Goal: Information Seeking & Learning: Find specific fact

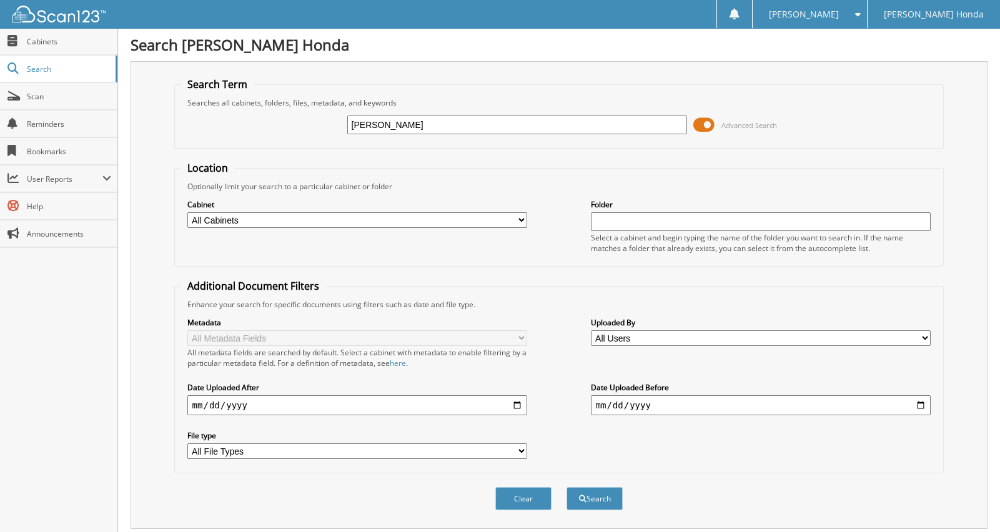
type input "RENEE AYERS"
click at [567, 487] on button "Search" at bounding box center [595, 498] width 56 height 23
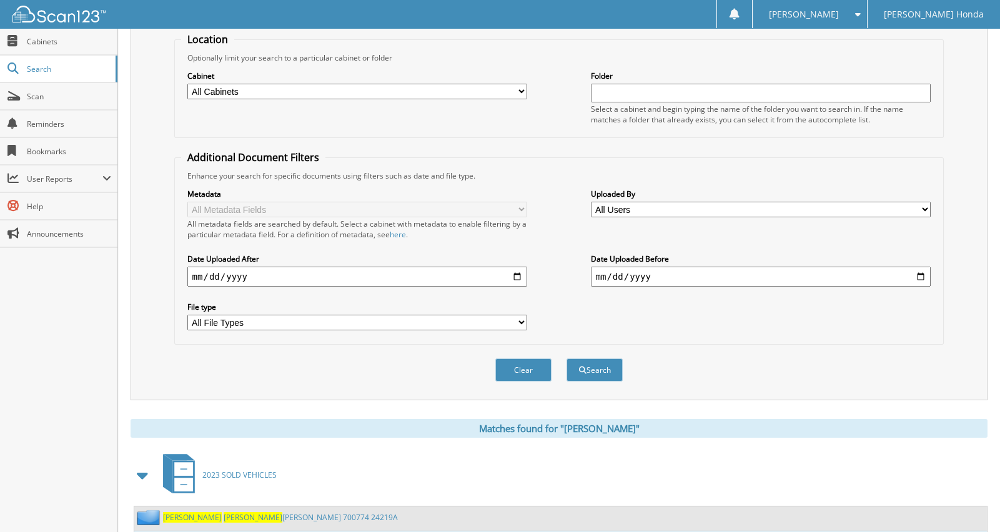
scroll to position [312, 0]
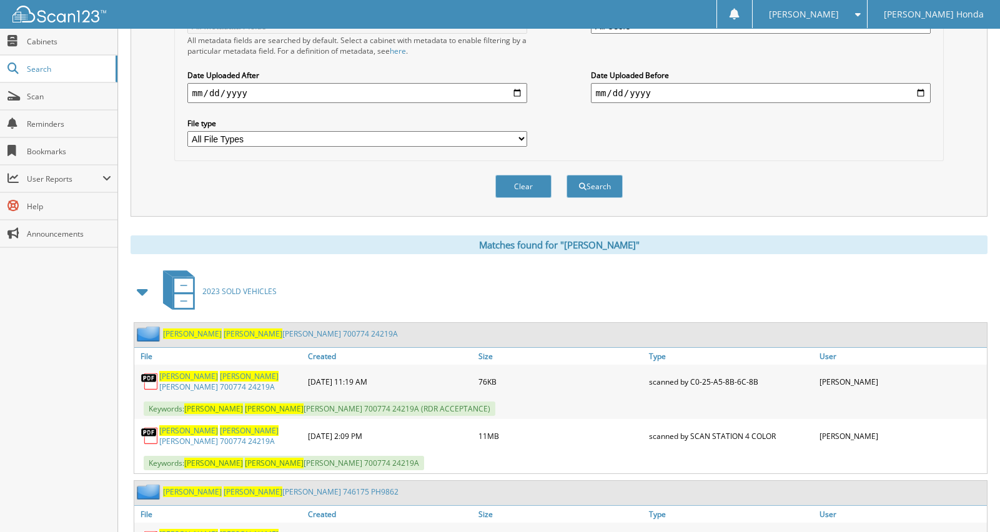
click at [262, 456] on span "Keywords: AYERS RENEE HOYLE 700774 24219A" at bounding box center [284, 463] width 280 height 14
click at [181, 427] on link "AYERS RENEE HOYLE 700774 24219A" at bounding box center [230, 435] width 142 height 21
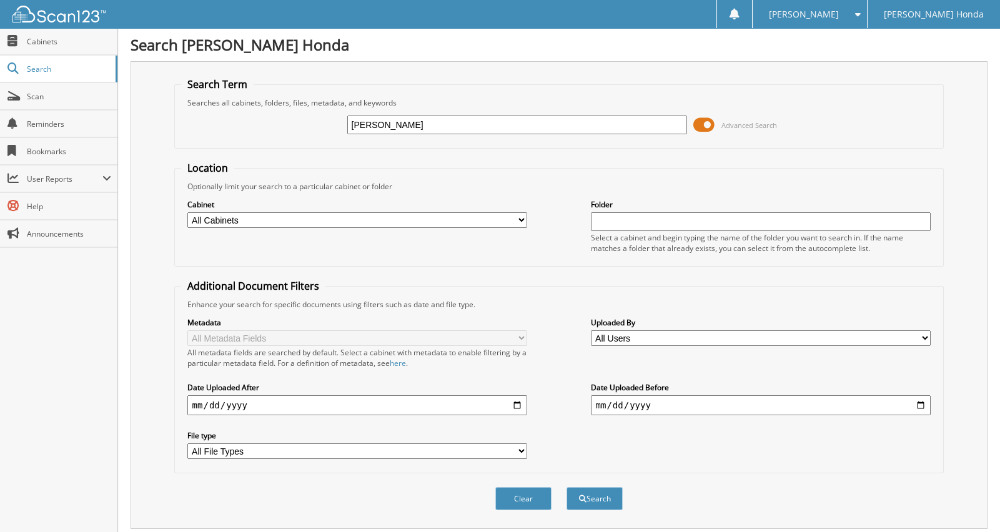
drag, startPoint x: 550, startPoint y: 132, endPoint x: 291, endPoint y: 119, distance: 259.5
click at [291, 119] on div "RENEE AYERS Advanced Search" at bounding box center [559, 125] width 756 height 34
type input "[PERSON_NAME]"
click at [567, 487] on button "Search" at bounding box center [595, 498] width 56 height 23
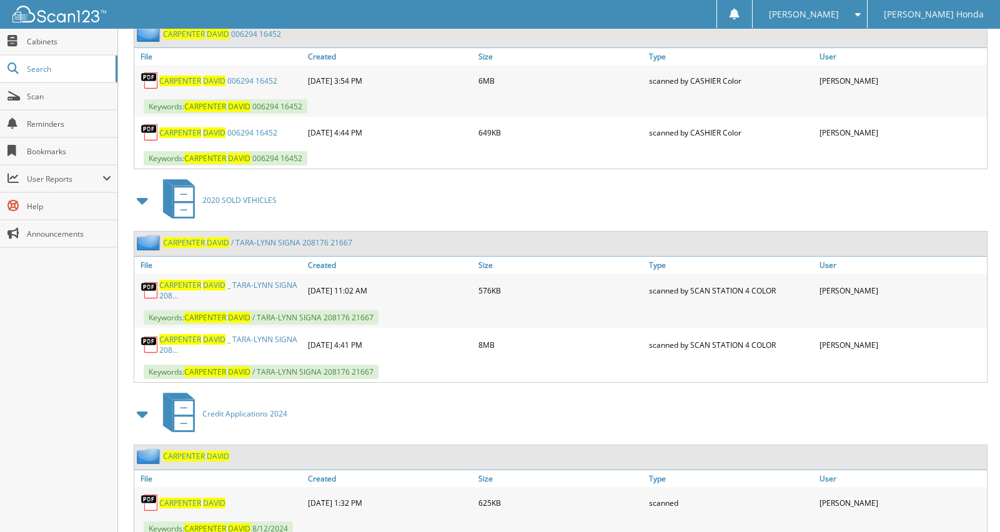
scroll to position [937, 0]
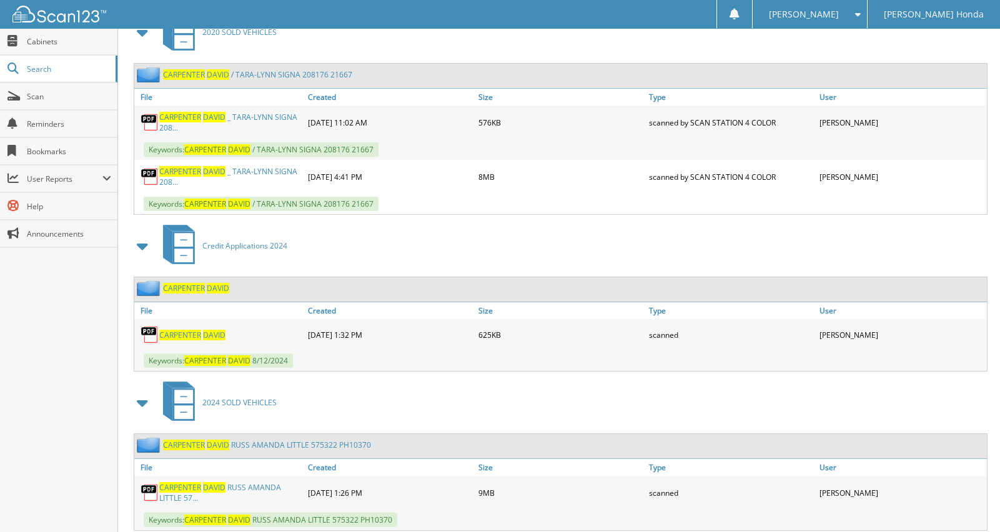
click at [241, 166] on link "C A R P E N T E R D A V I D _ [PERSON_NAME] - L Y N N S I G N A 2 0 8 . . ." at bounding box center [230, 176] width 142 height 21
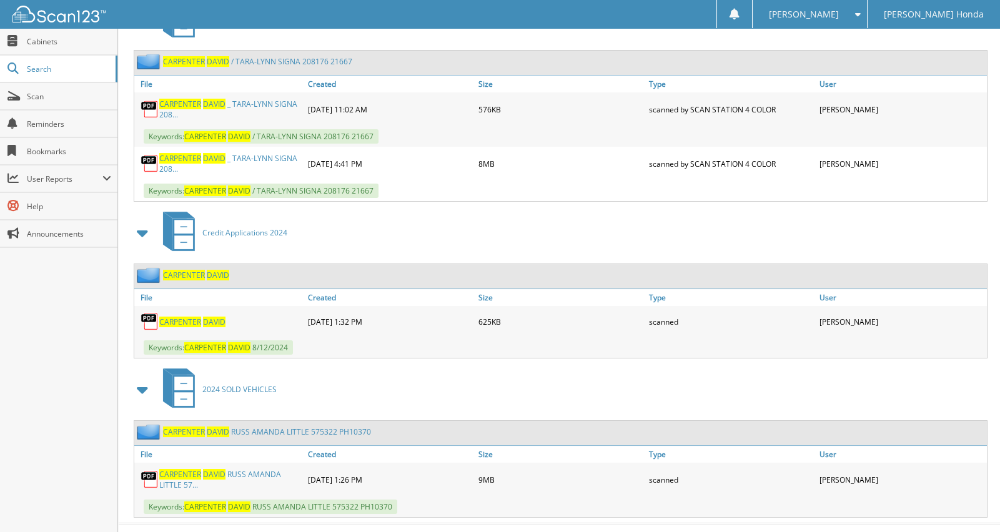
scroll to position [957, 0]
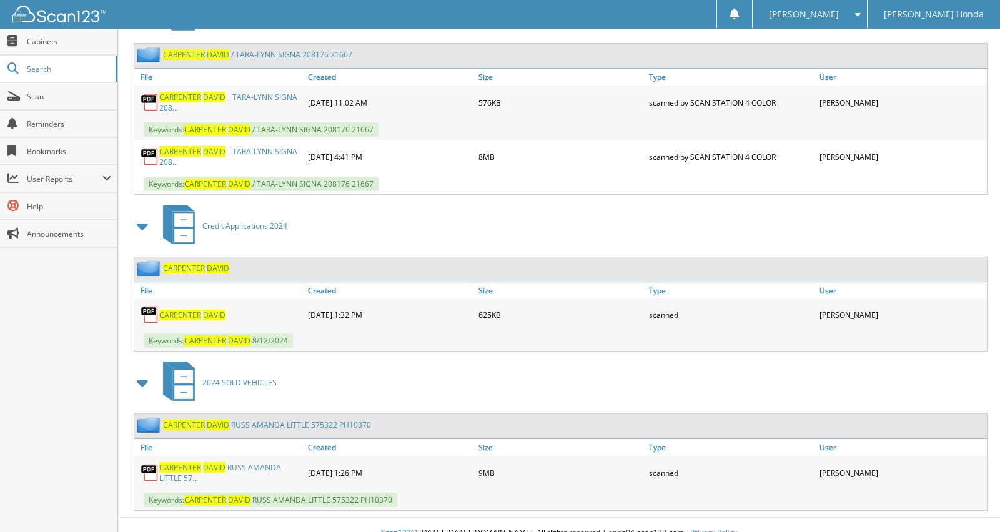
click at [243, 462] on link "C A R P E N T E R D A V I D R U S S A M A N D A L I T T L E 5 7 . . ." at bounding box center [230, 472] width 142 height 21
click at [31, 99] on span "Scan" at bounding box center [69, 96] width 84 height 11
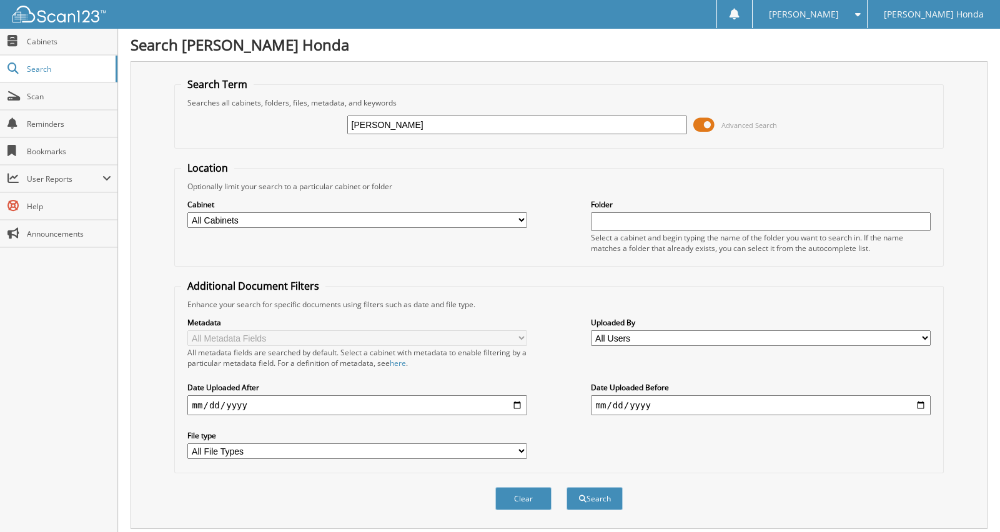
type input "CLARENCE H WHITWORTH"
click at [567, 487] on button "Search" at bounding box center [595, 498] width 56 height 23
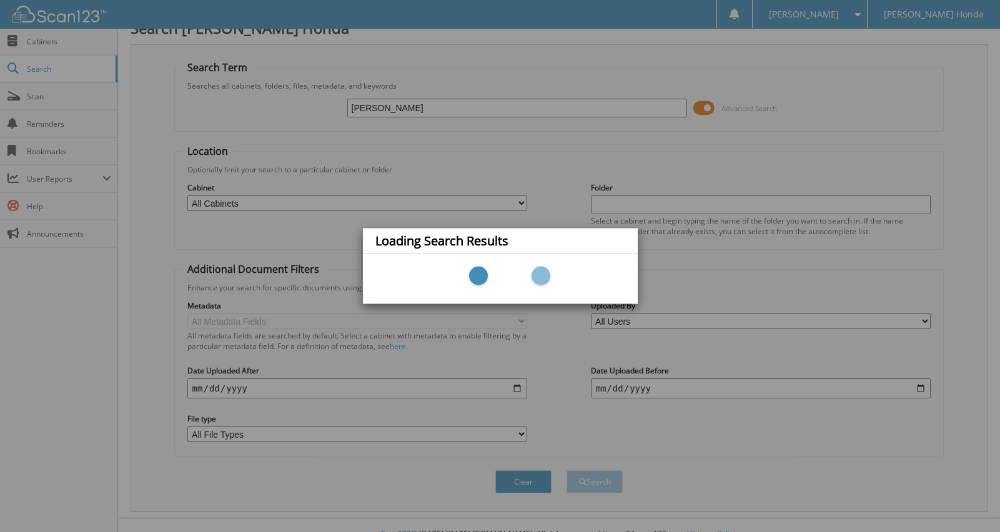
scroll to position [27, 0]
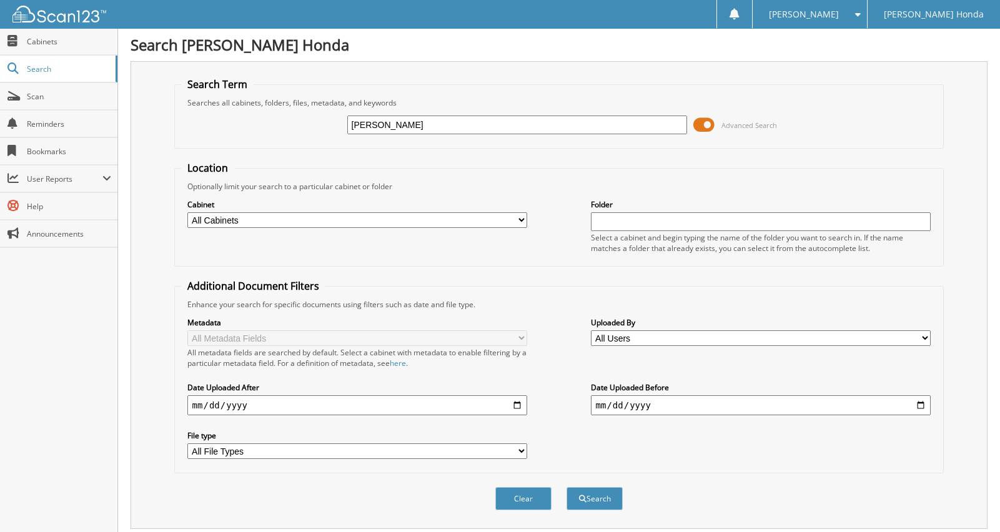
drag, startPoint x: 463, startPoint y: 127, endPoint x: 305, endPoint y: 121, distance: 157.5
click at [305, 121] on div "CLARENCE H WHITWORTH Advanced Search" at bounding box center [559, 125] width 756 height 34
type input "WHITWORTH"
click at [567, 487] on button "Search" at bounding box center [595, 498] width 56 height 23
click at [422, 127] on input "[PERSON_NAME]" at bounding box center [517, 125] width 340 height 19
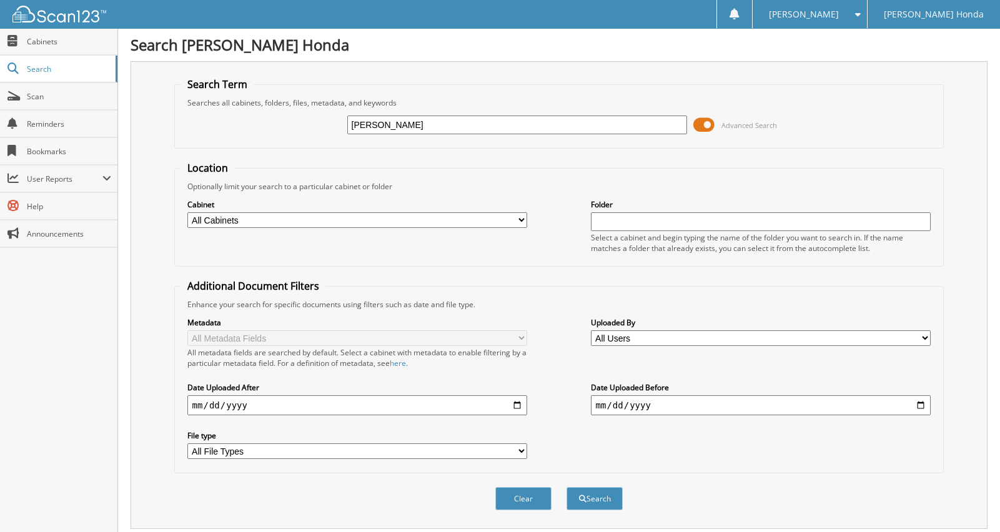
type input "[PERSON_NAME]"
click at [567, 487] on button "Search" at bounding box center [595, 498] width 56 height 23
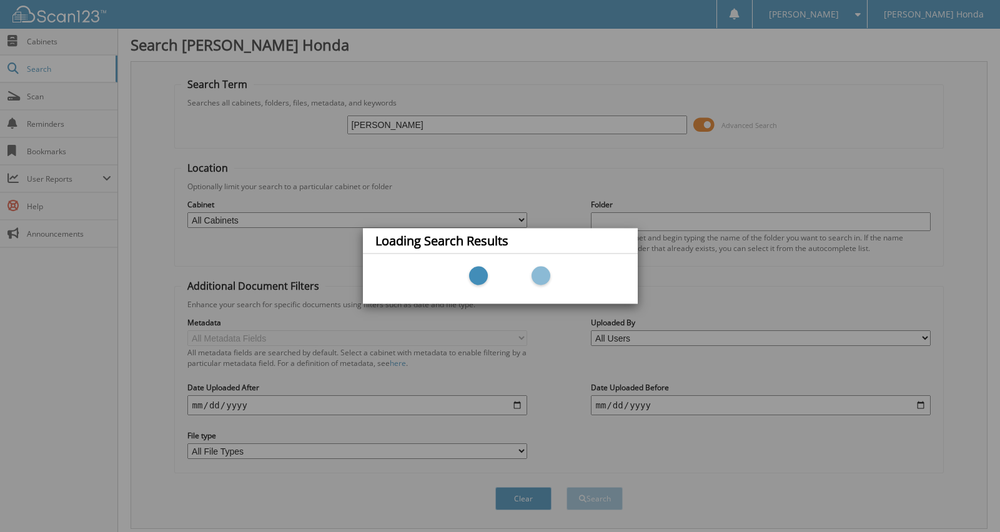
drag, startPoint x: 593, startPoint y: 99, endPoint x: 581, endPoint y: 119, distance: 23.2
click at [590, 104] on div "Loading Search Results" at bounding box center [500, 266] width 1000 height 532
click at [543, 128] on div "Loading Search Results" at bounding box center [500, 266] width 1000 height 532
click at [519, 122] on div "Loading Search Results" at bounding box center [500, 266] width 1000 height 532
click at [482, 120] on div "Loading Search Results" at bounding box center [500, 266] width 1000 height 532
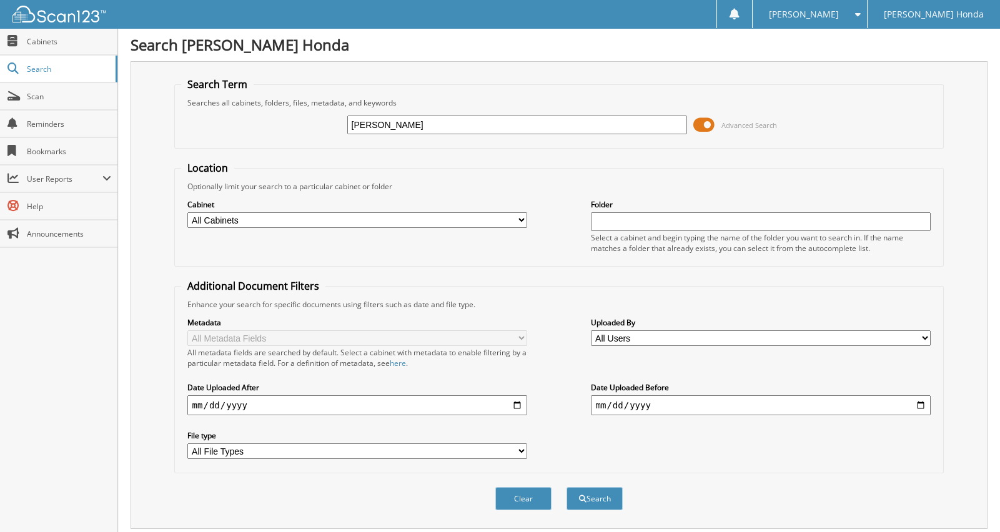
drag, startPoint x: 459, startPoint y: 125, endPoint x: 411, endPoint y: 126, distance: 48.1
click at [411, 126] on input "[PERSON_NAME]" at bounding box center [517, 125] width 340 height 19
type input "[PERSON_NAME]"
click at [567, 487] on button "Search" at bounding box center [595, 498] width 56 height 23
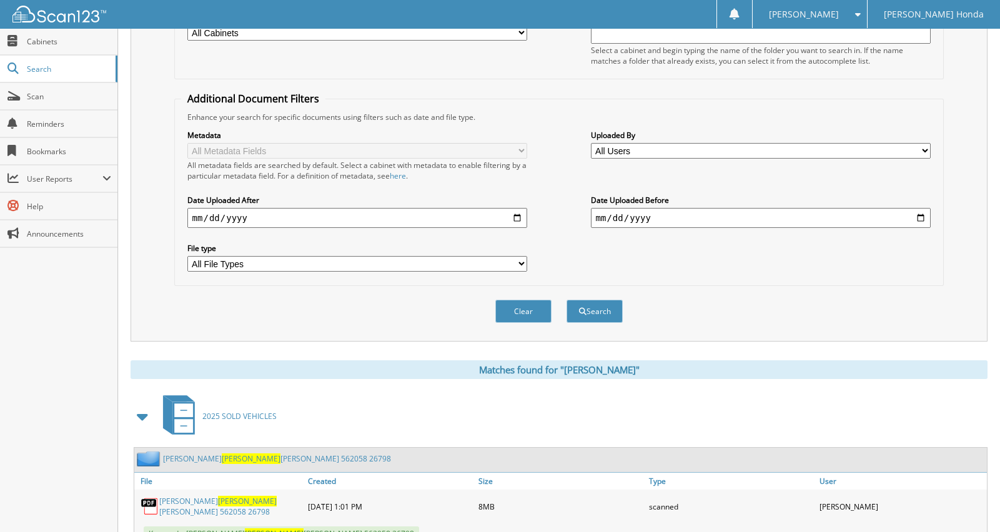
scroll to position [229, 0]
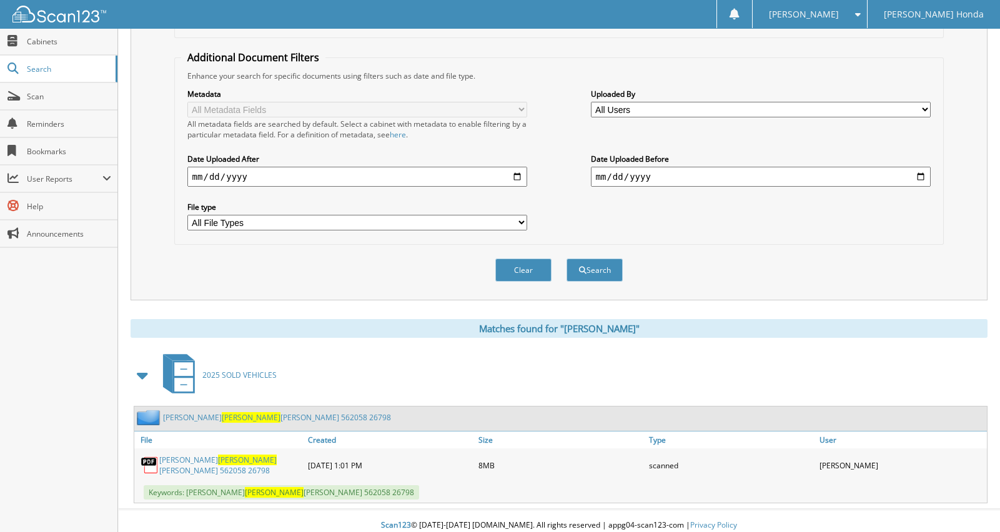
click at [230, 455] on span "CLARENCE" at bounding box center [247, 460] width 59 height 11
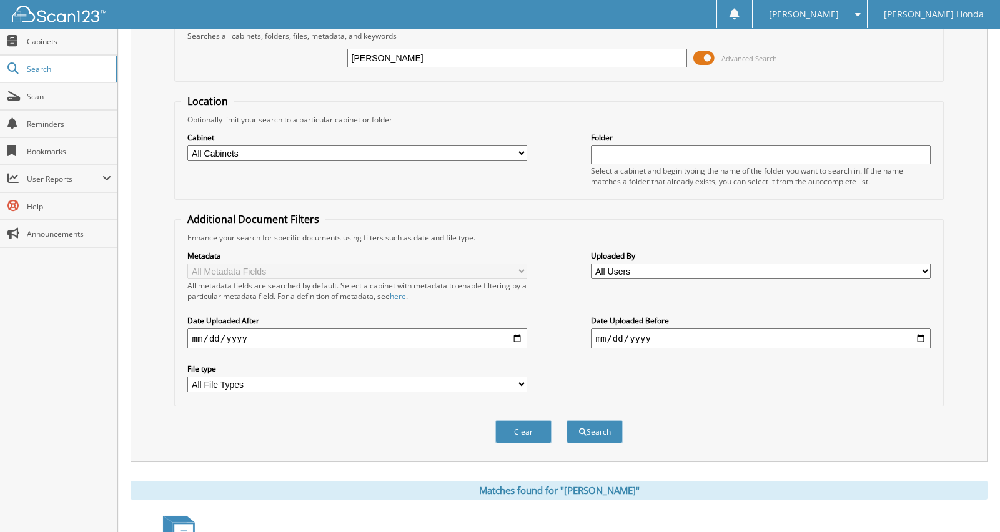
scroll to position [0, 0]
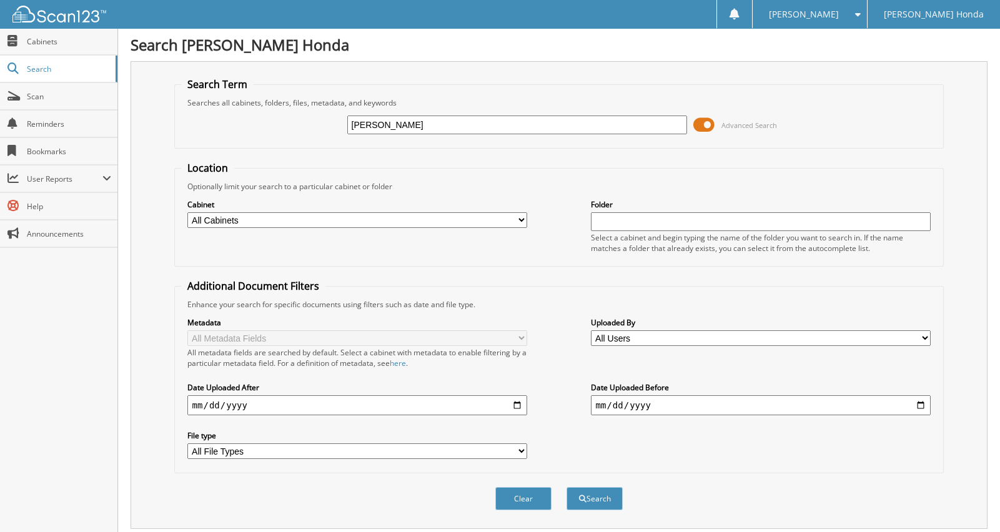
drag, startPoint x: 475, startPoint y: 122, endPoint x: 228, endPoint y: 94, distance: 249.0
click at [228, 94] on fieldset "Search Term Searches all cabinets, folders, files, metadata, and keywords WHITW…" at bounding box center [559, 112] width 770 height 71
type input "VICTOR BURDEN"
click at [567, 487] on button "Search" at bounding box center [595, 498] width 56 height 23
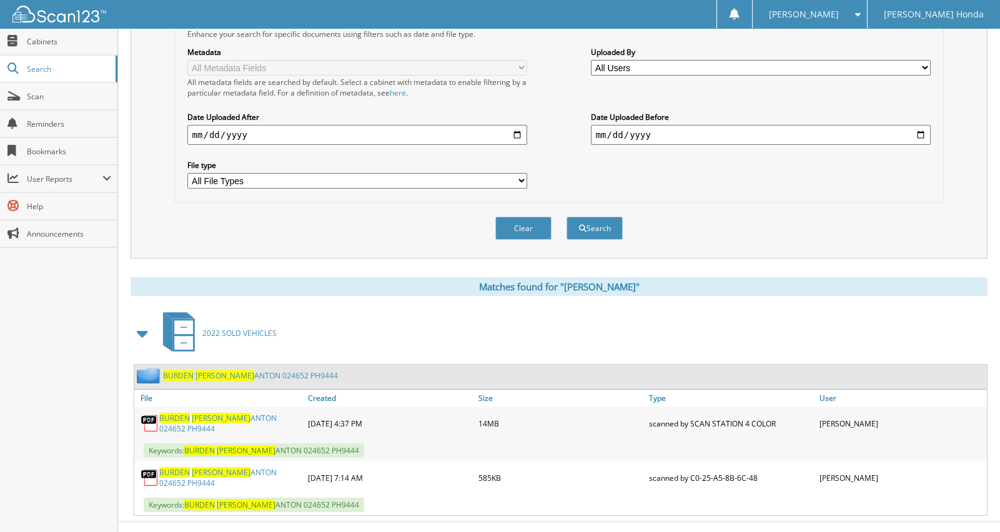
scroll to position [282, 0]
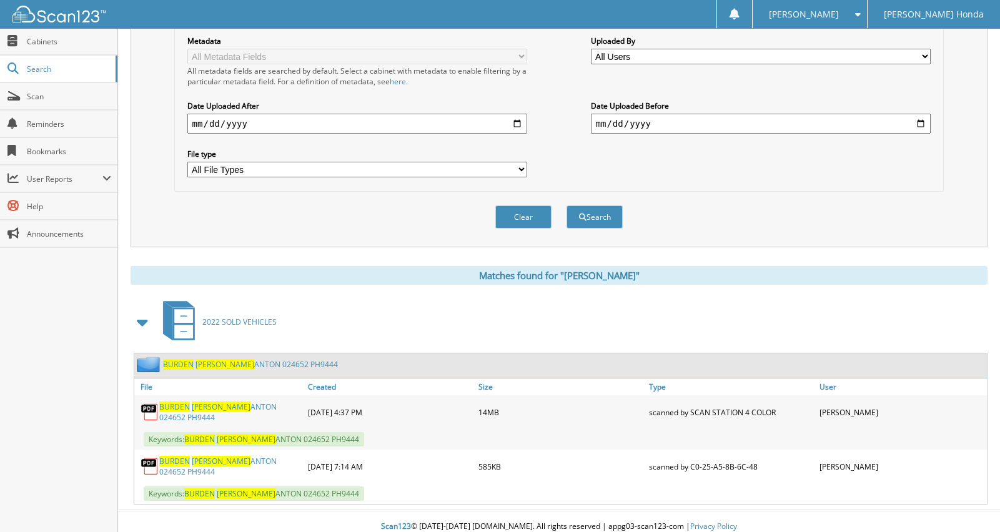
click at [235, 402] on link "BURDEN VICTOR ANTON 024652 PH9444" at bounding box center [230, 412] width 142 height 21
click at [47, 96] on span "Scan" at bounding box center [69, 96] width 84 height 11
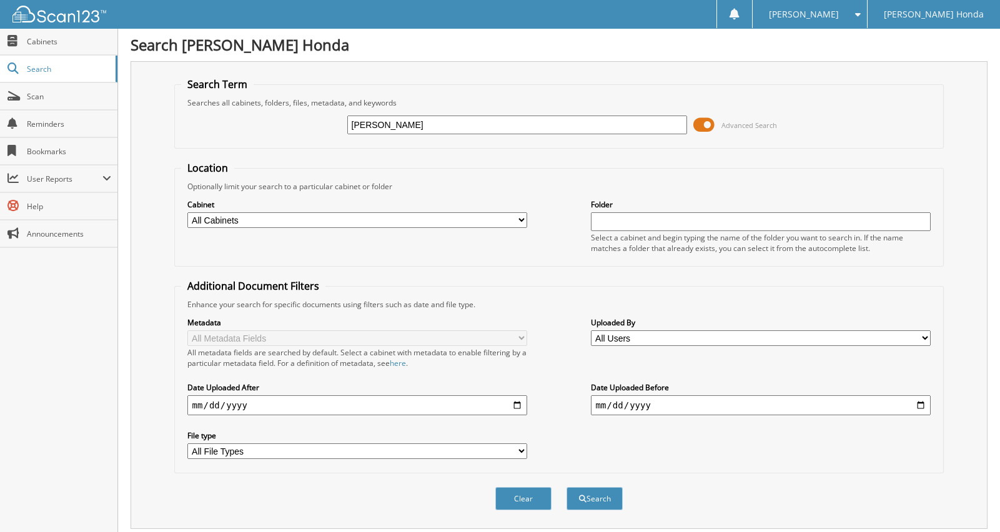
type input "[PERSON_NAME]"
click at [567, 487] on button "Search" at bounding box center [595, 498] width 56 height 23
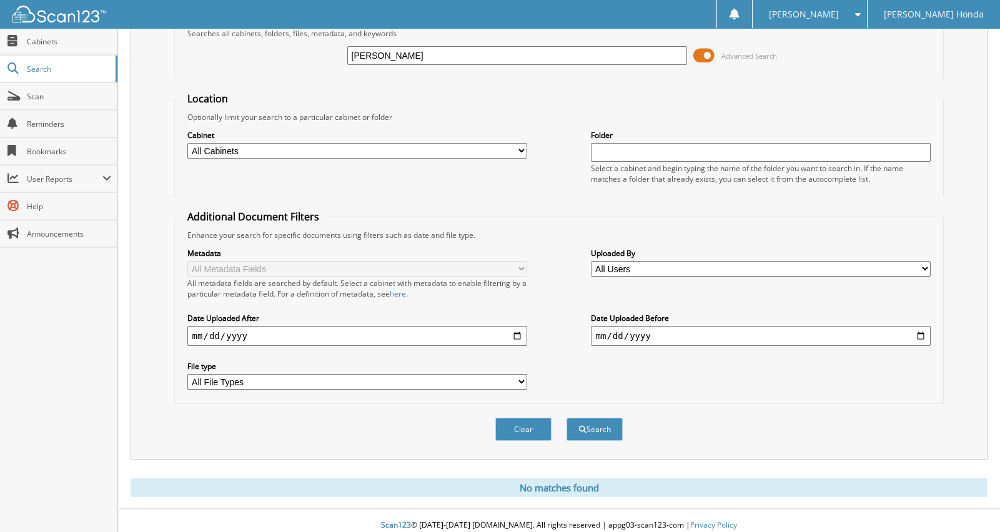
scroll to position [71, 0]
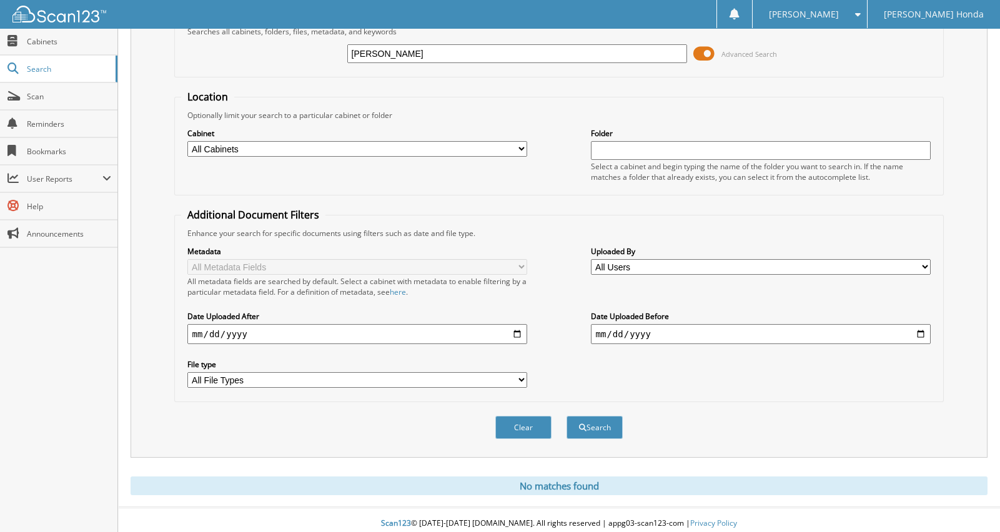
drag, startPoint x: 398, startPoint y: 53, endPoint x: 387, endPoint y: 54, distance: 11.3
click at [387, 54] on input "RACHEL M HIBBERTS" at bounding box center [517, 53] width 340 height 19
type input "[PERSON_NAME]"
click at [586, 425] on button "Search" at bounding box center [595, 427] width 56 height 23
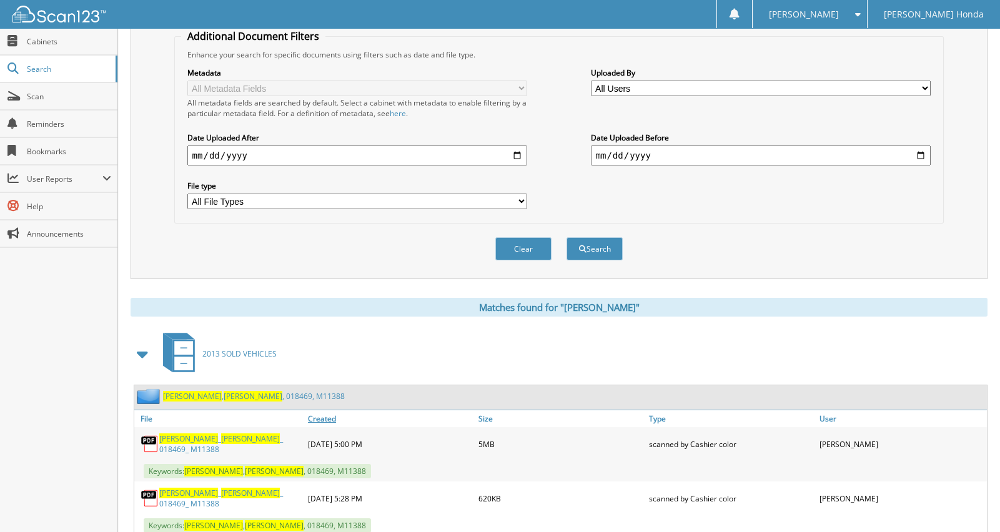
scroll to position [312, 0]
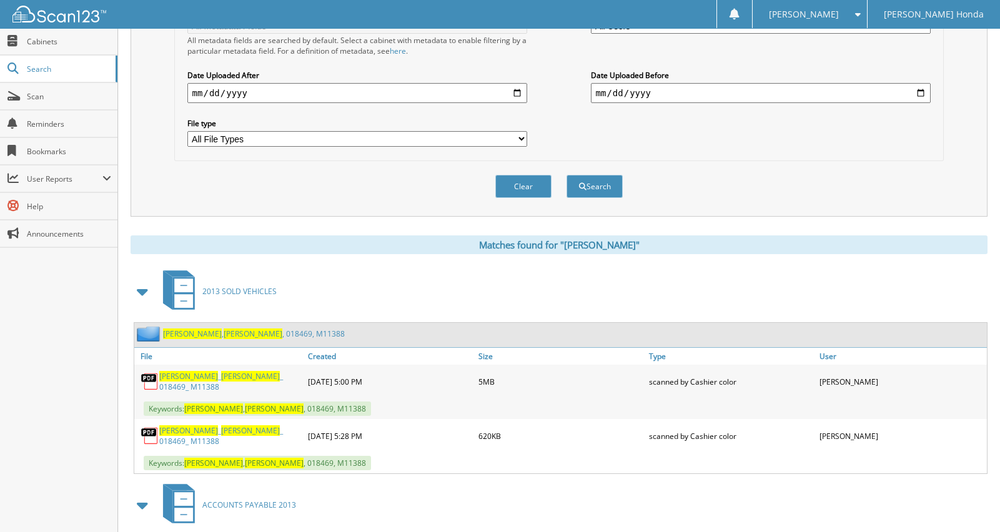
click at [231, 375] on link "[PERSON_NAME] _ [PERSON_NAME] _ 018469_ M11388" at bounding box center [230, 381] width 142 height 21
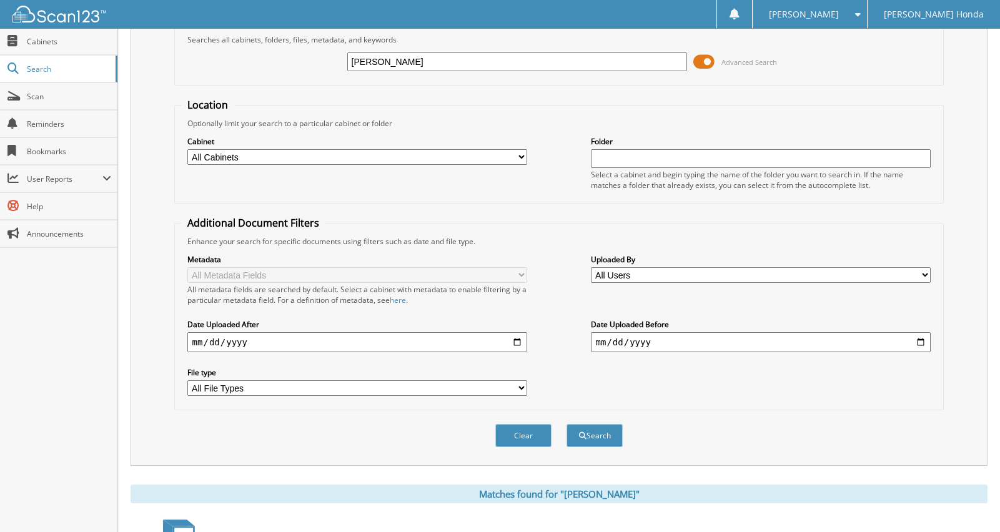
scroll to position [0, 0]
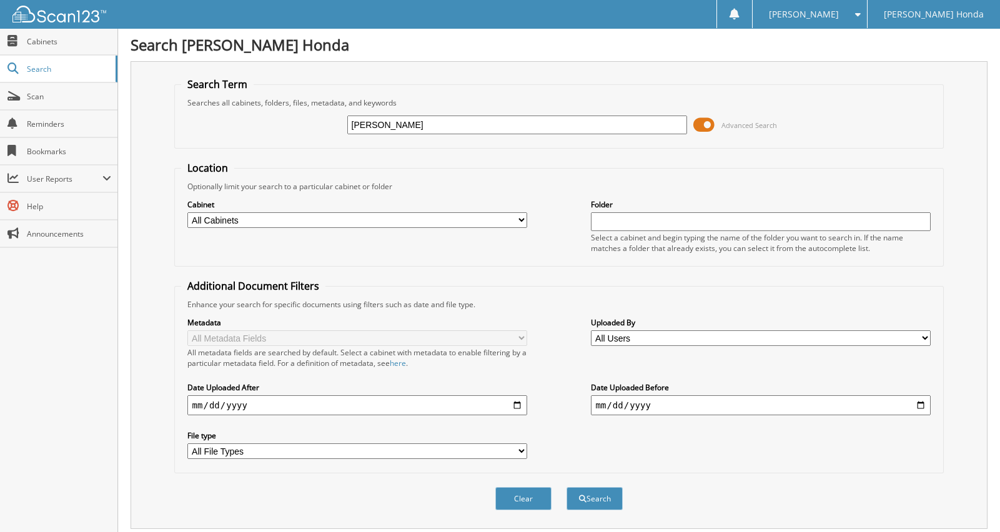
drag, startPoint x: 455, startPoint y: 127, endPoint x: 448, endPoint y: 127, distance: 7.5
click at [454, 127] on input "[PERSON_NAME]" at bounding box center [517, 125] width 340 height 19
drag, startPoint x: 382, startPoint y: 118, endPoint x: 283, endPoint y: 106, distance: 99.4
click at [348, 116] on input "[PERSON_NAME]" at bounding box center [517, 125] width 340 height 19
type input "[PERSON_NAME]"
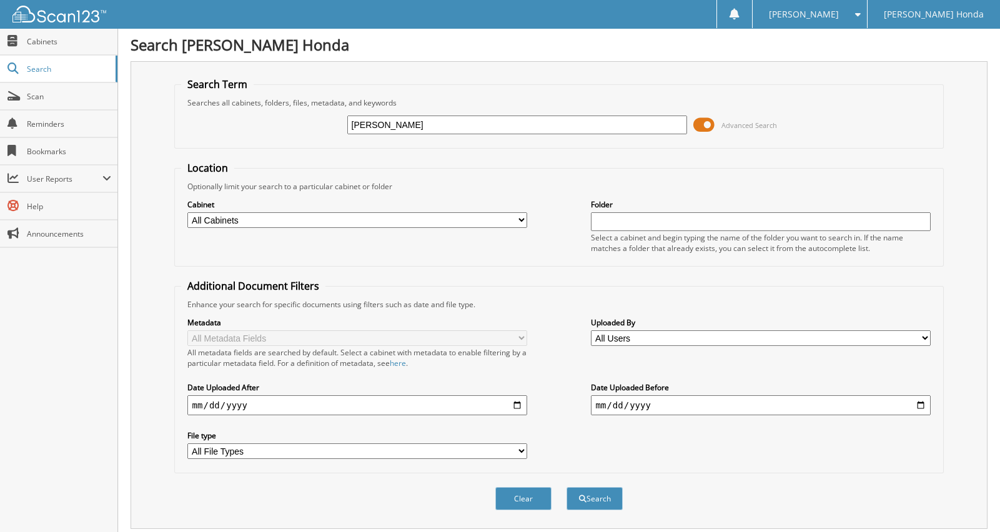
click at [567, 487] on button "Search" at bounding box center [595, 498] width 56 height 23
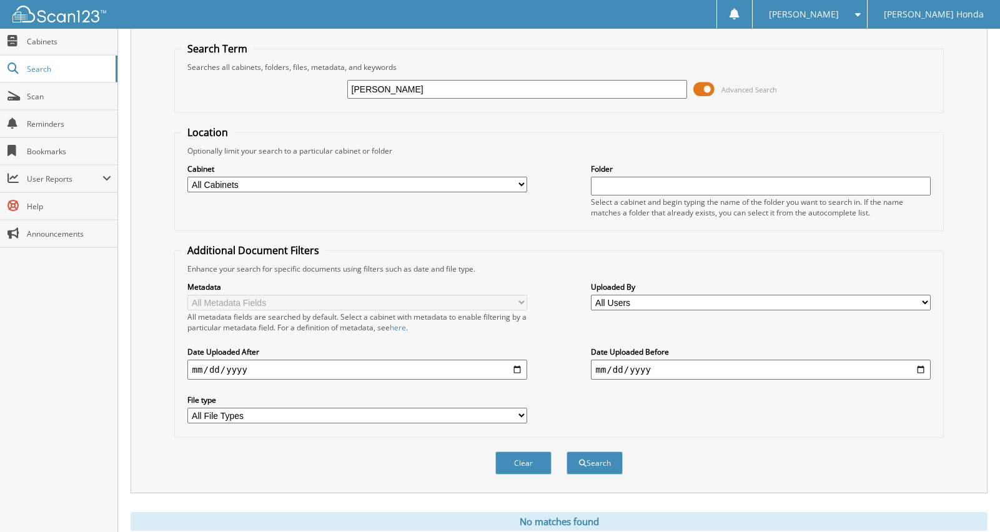
scroll to position [71, 0]
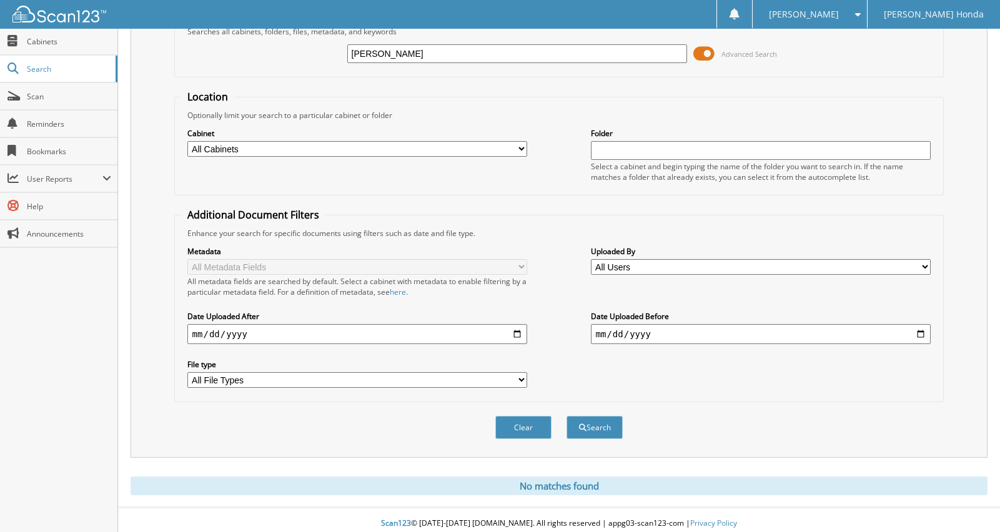
drag, startPoint x: 464, startPoint y: 49, endPoint x: 272, endPoint y: 32, distance: 192.4
click at [285, 35] on fieldset "Search Term Searches all cabinets, folders, files, metadata, and keywords [PERS…" at bounding box center [559, 41] width 770 height 71
type input "HUFFMAN"
click at [567, 416] on button "Search" at bounding box center [595, 427] width 56 height 23
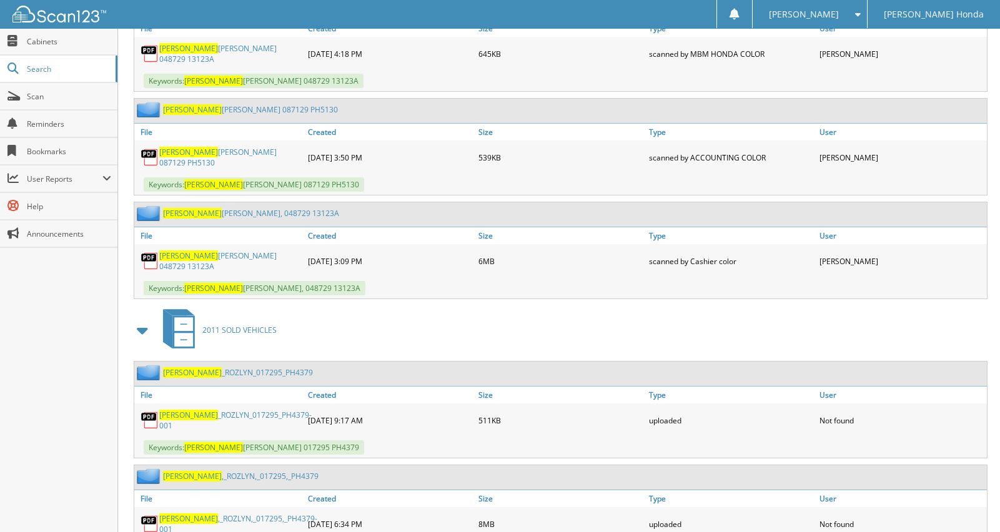
scroll to position [937, 0]
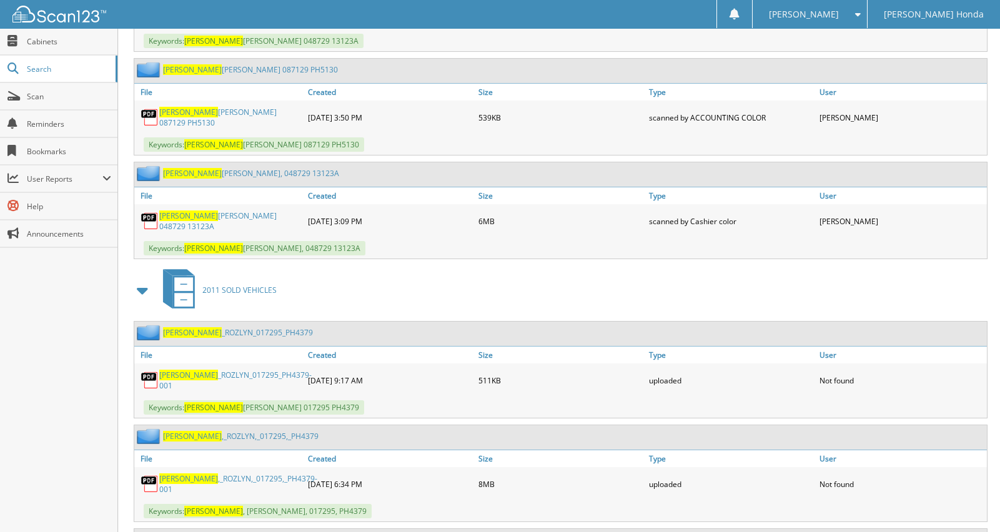
click at [243, 400] on span "Keywords: [PERSON_NAME] 017295 PH4379" at bounding box center [254, 407] width 220 height 14
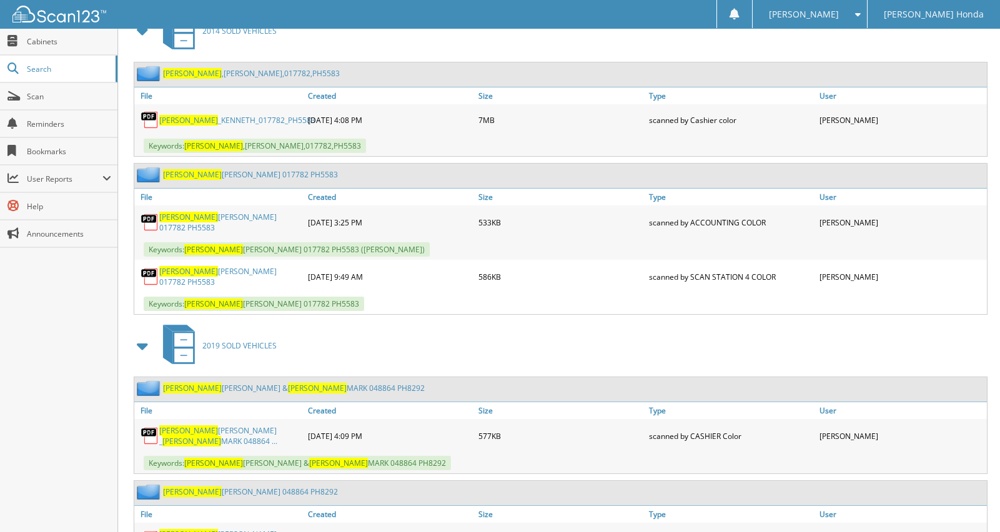
scroll to position [1686, 0]
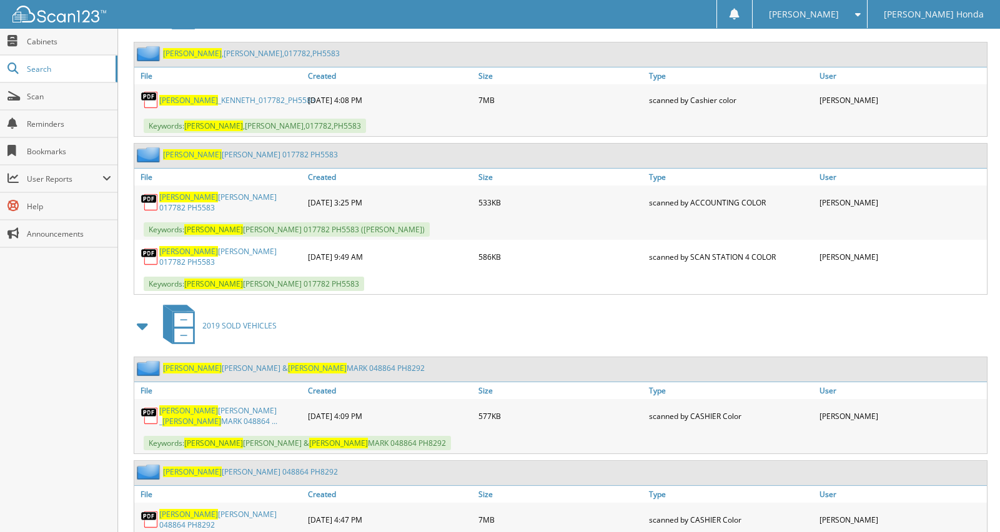
click at [210, 509] on link "[PERSON_NAME] 048864 PH8292" at bounding box center [230, 519] width 142 height 21
click at [71, 103] on link "Scan" at bounding box center [58, 96] width 117 height 27
